Goal: Task Accomplishment & Management: Use online tool/utility

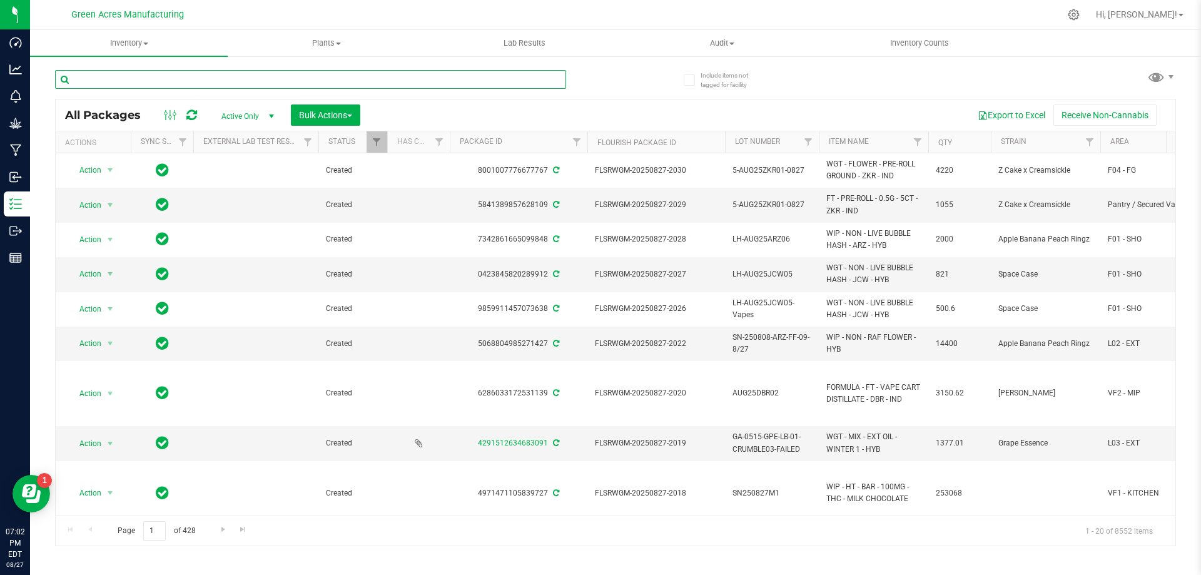
click at [279, 79] on input "text" at bounding box center [310, 79] width 511 height 19
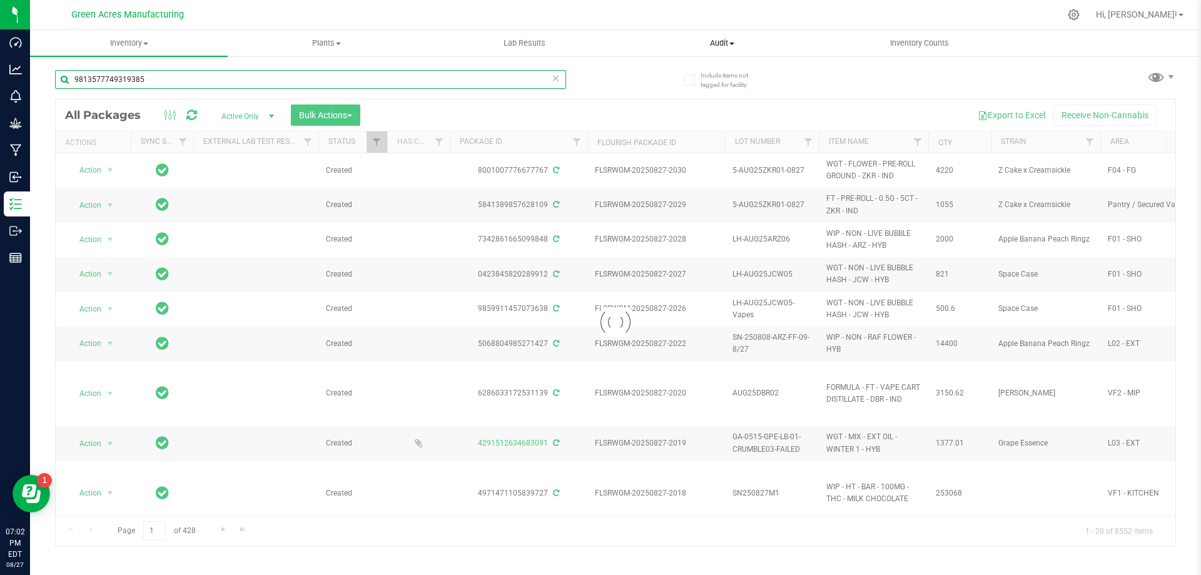
type input "9813577749319385"
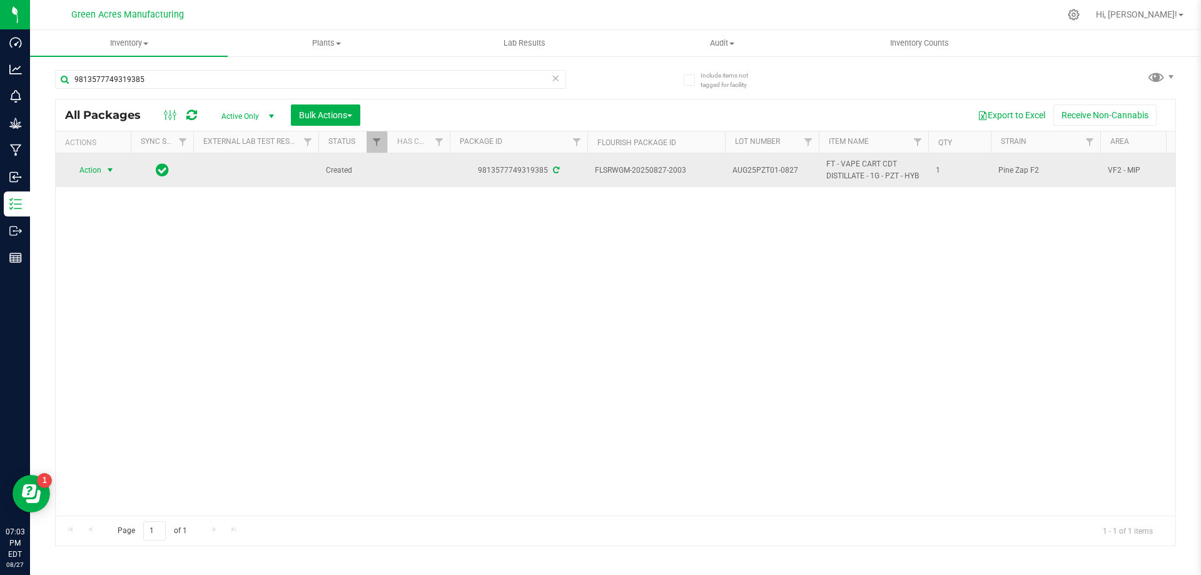
click at [89, 173] on span "Action" at bounding box center [85, 170] width 34 height 18
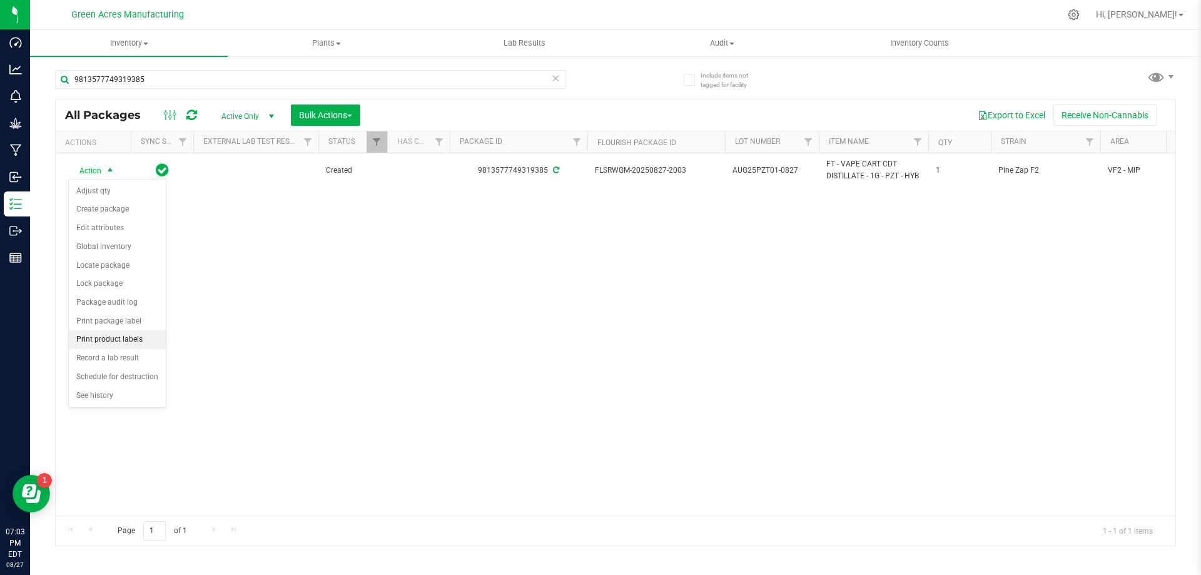
click at [102, 340] on li "Print product labels" at bounding box center [117, 339] width 97 height 19
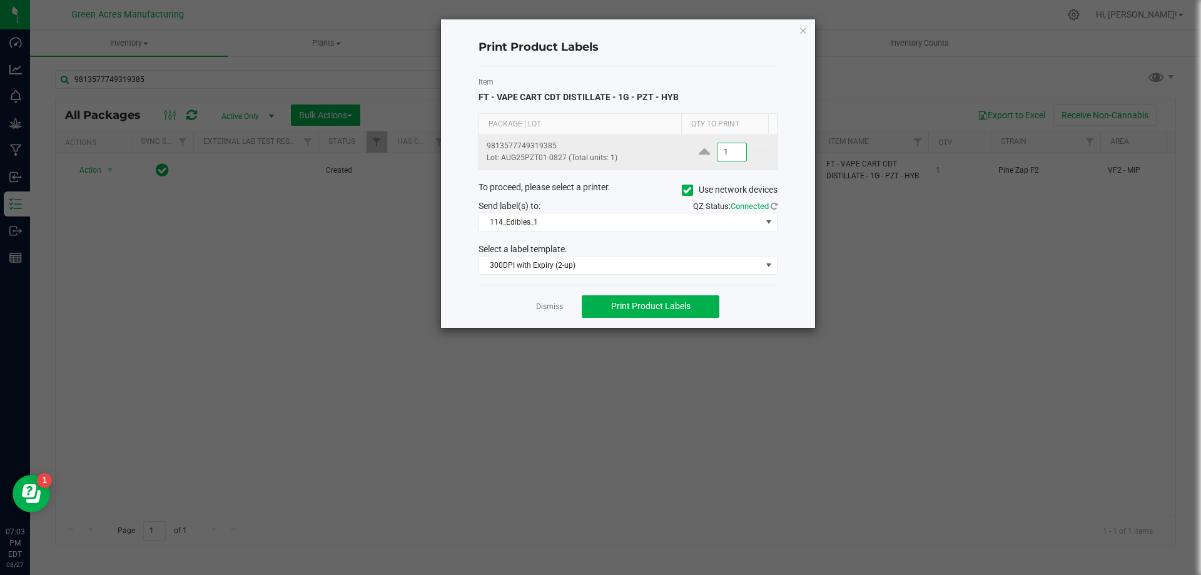
click at [722, 144] on input "1" at bounding box center [731, 152] width 29 height 18
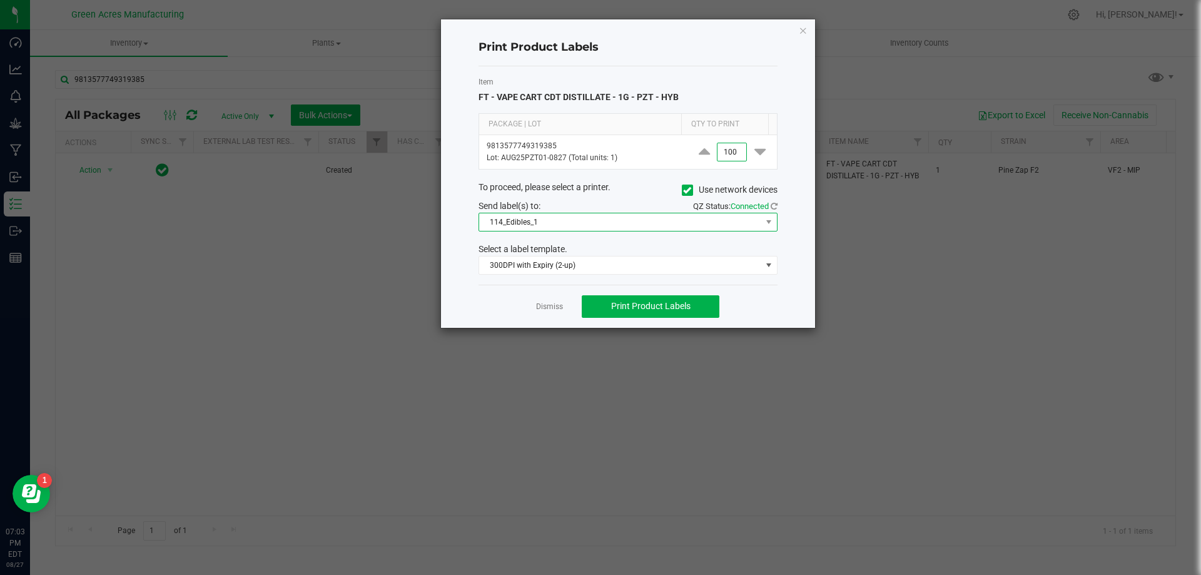
click at [522, 226] on span "114_Edibles_1" at bounding box center [620, 222] width 282 height 18
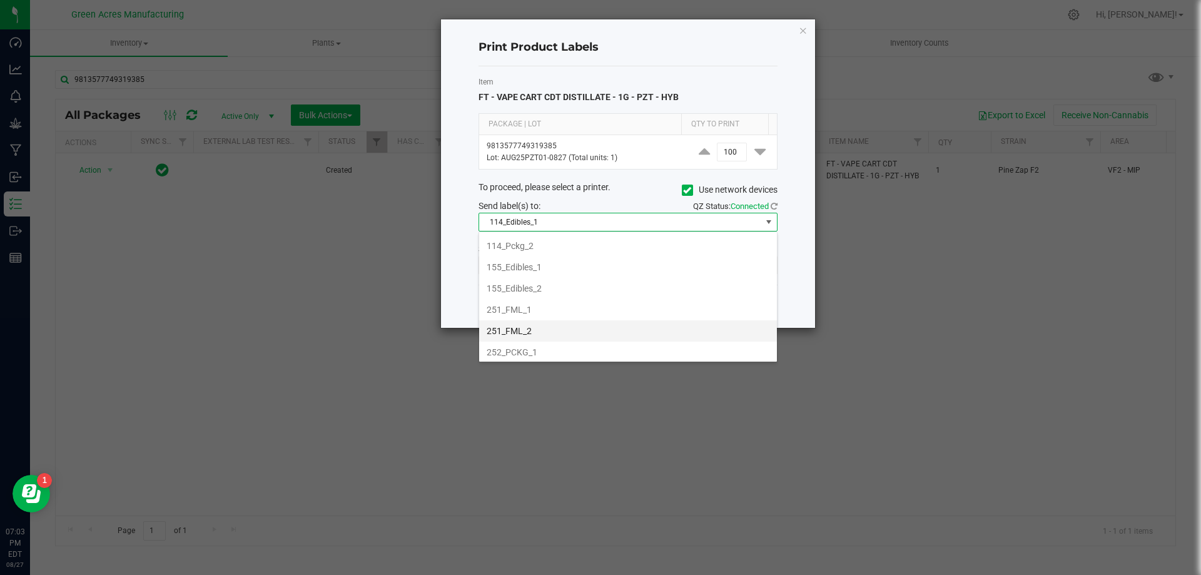
scroll to position [125, 0]
click at [543, 314] on li "252_PCKG_2" at bounding box center [628, 310] width 298 height 21
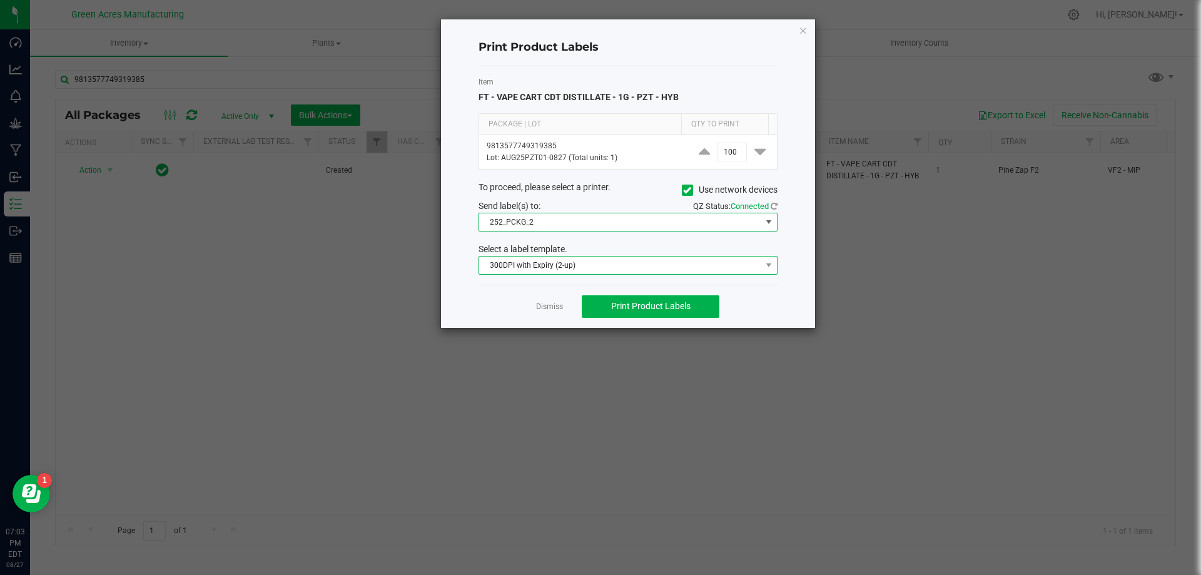
click at [564, 265] on span "300DPI with Expiry (2-up)" at bounding box center [620, 265] width 282 height 18
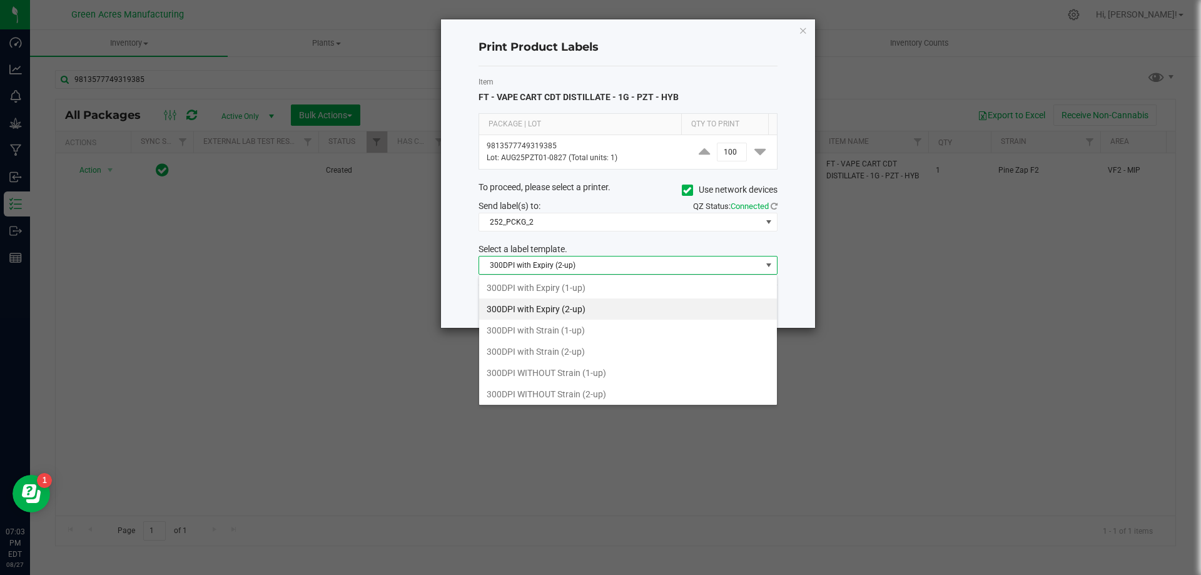
scroll to position [19, 299]
click at [555, 352] on li "300DPI with Strain (2-up)" at bounding box center [628, 351] width 298 height 21
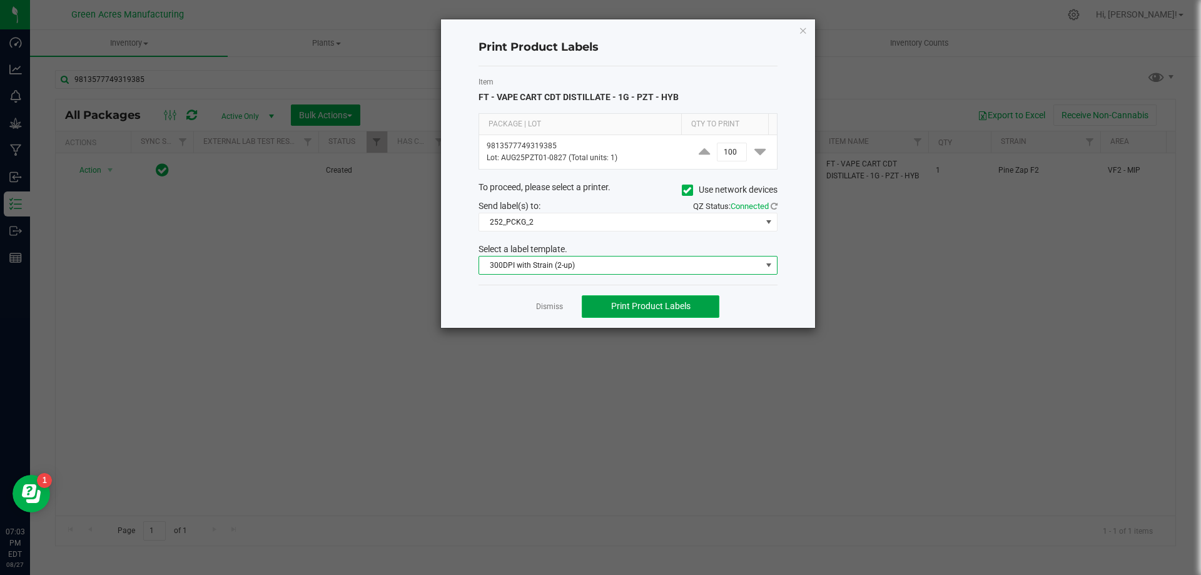
click at [639, 315] on button "Print Product Labels" at bounding box center [651, 306] width 138 height 23
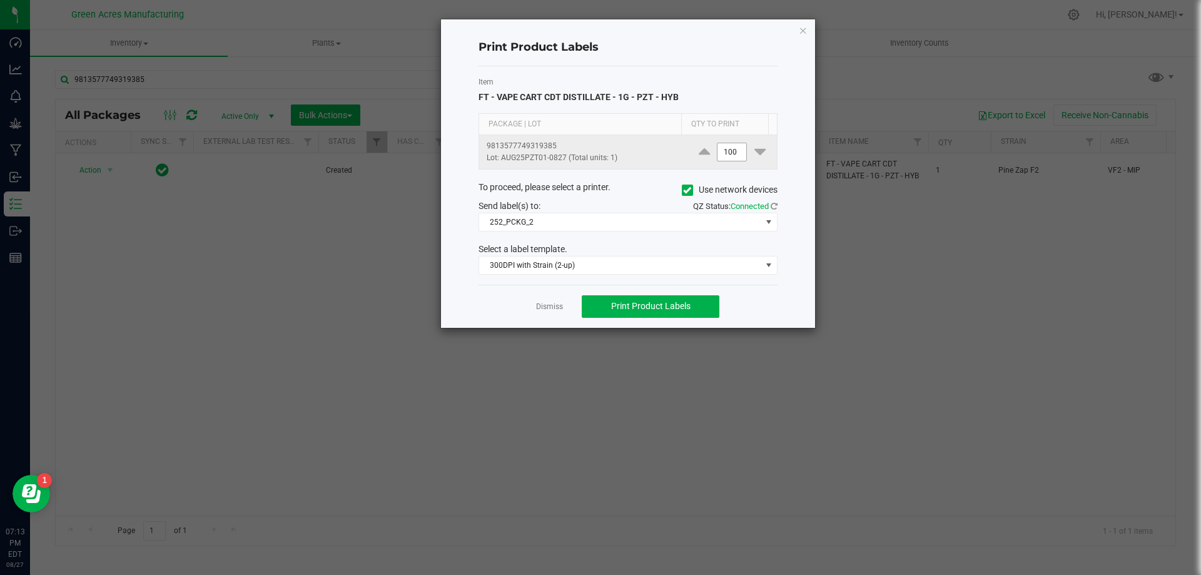
click at [727, 158] on input "100" at bounding box center [731, 152] width 29 height 18
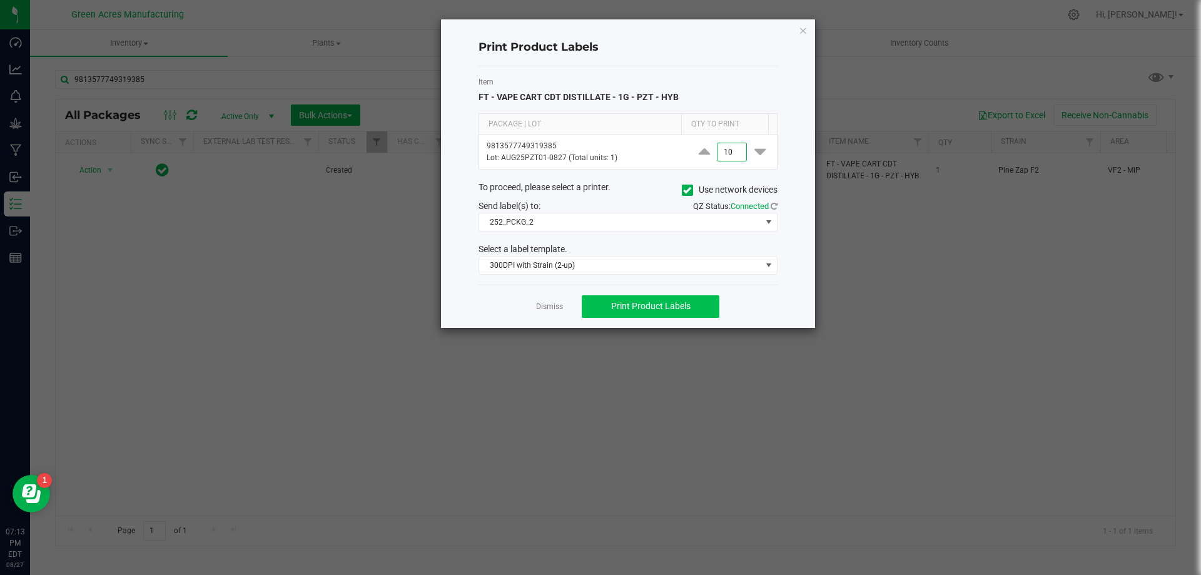
type input "10"
click at [669, 312] on button "Print Product Labels" at bounding box center [651, 306] width 138 height 23
